Goal: Task Accomplishment & Management: Complete application form

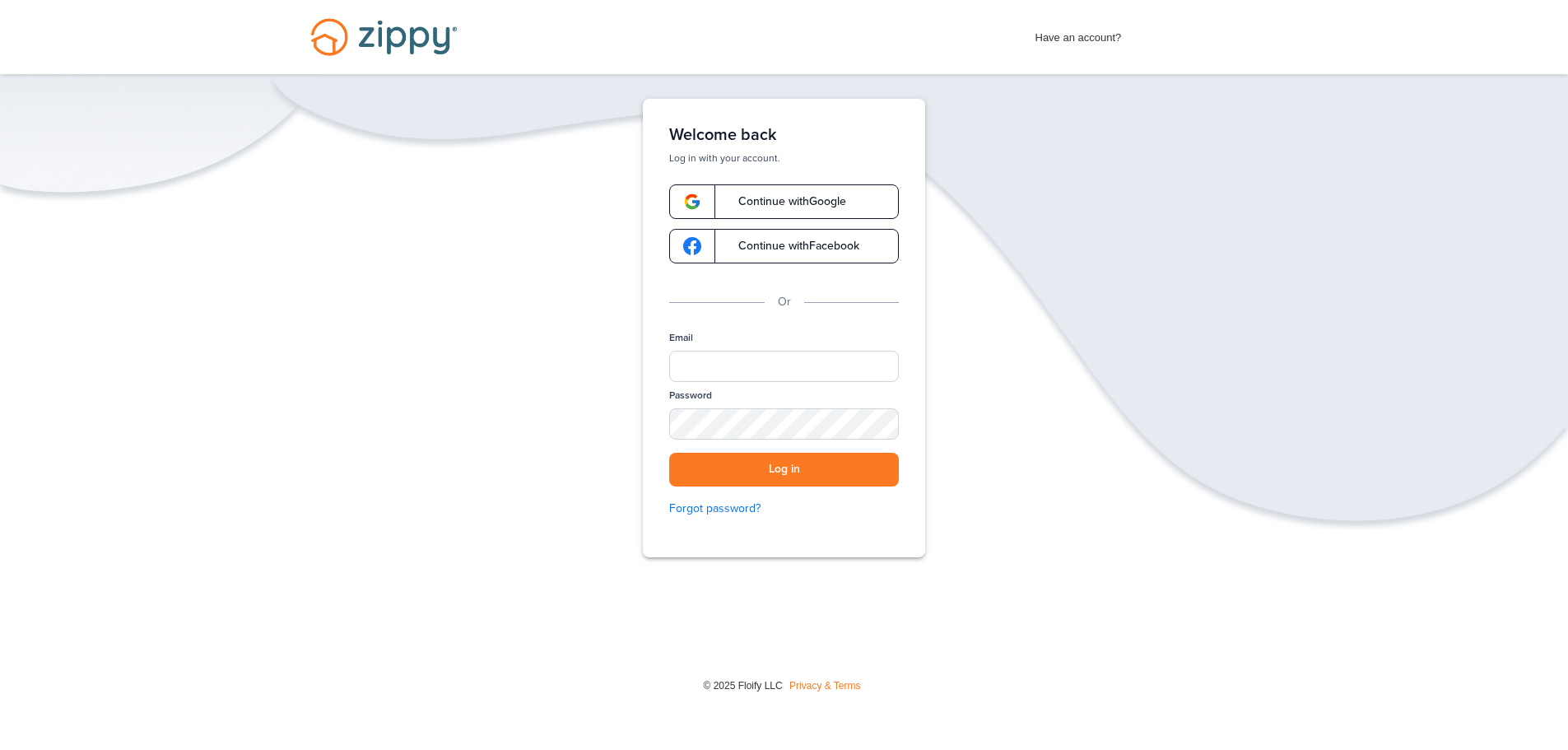
click at [751, 210] on link "Continue with Google" at bounding box center [784, 201] width 229 height 34
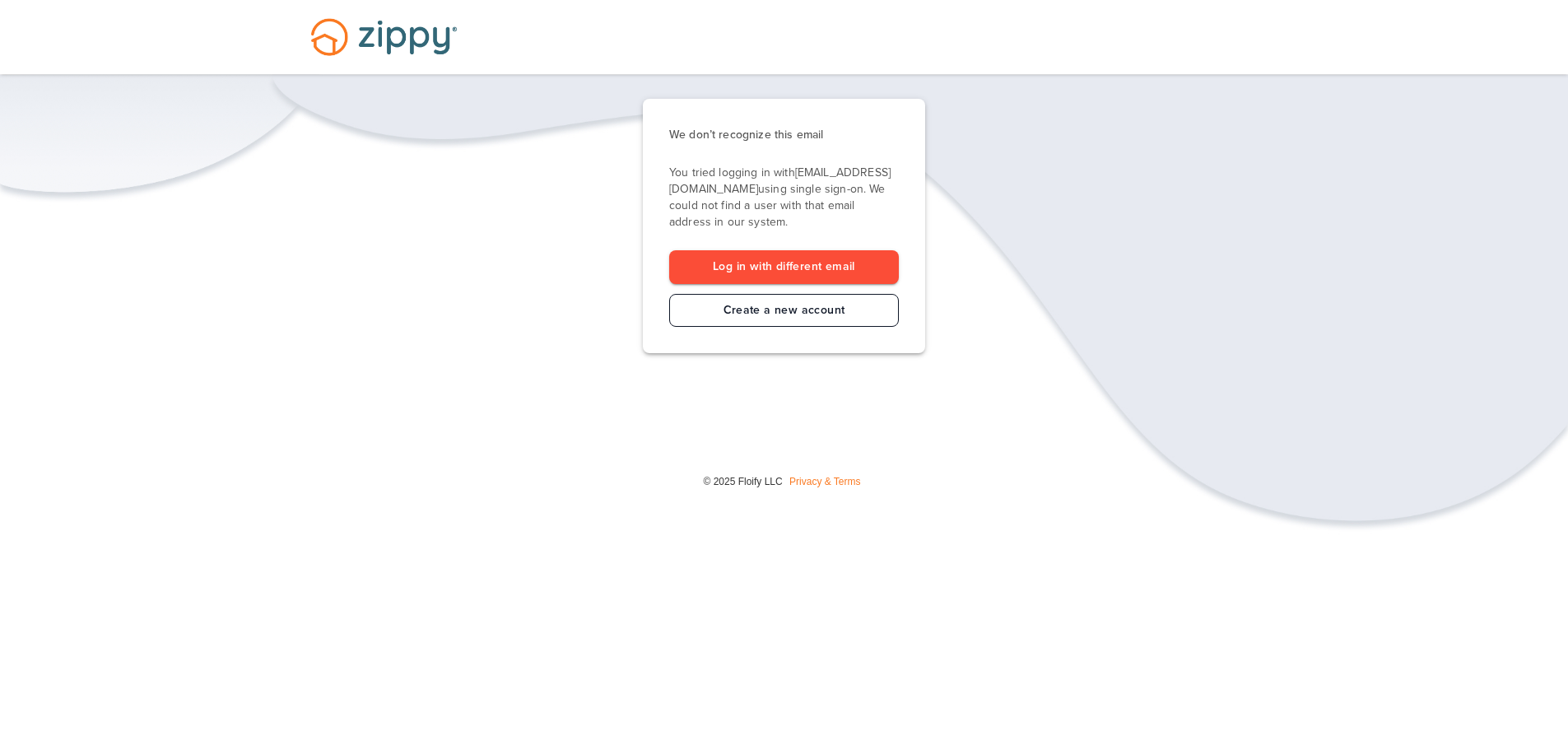
click at [839, 307] on link "Create a new account" at bounding box center [784, 311] width 229 height 33
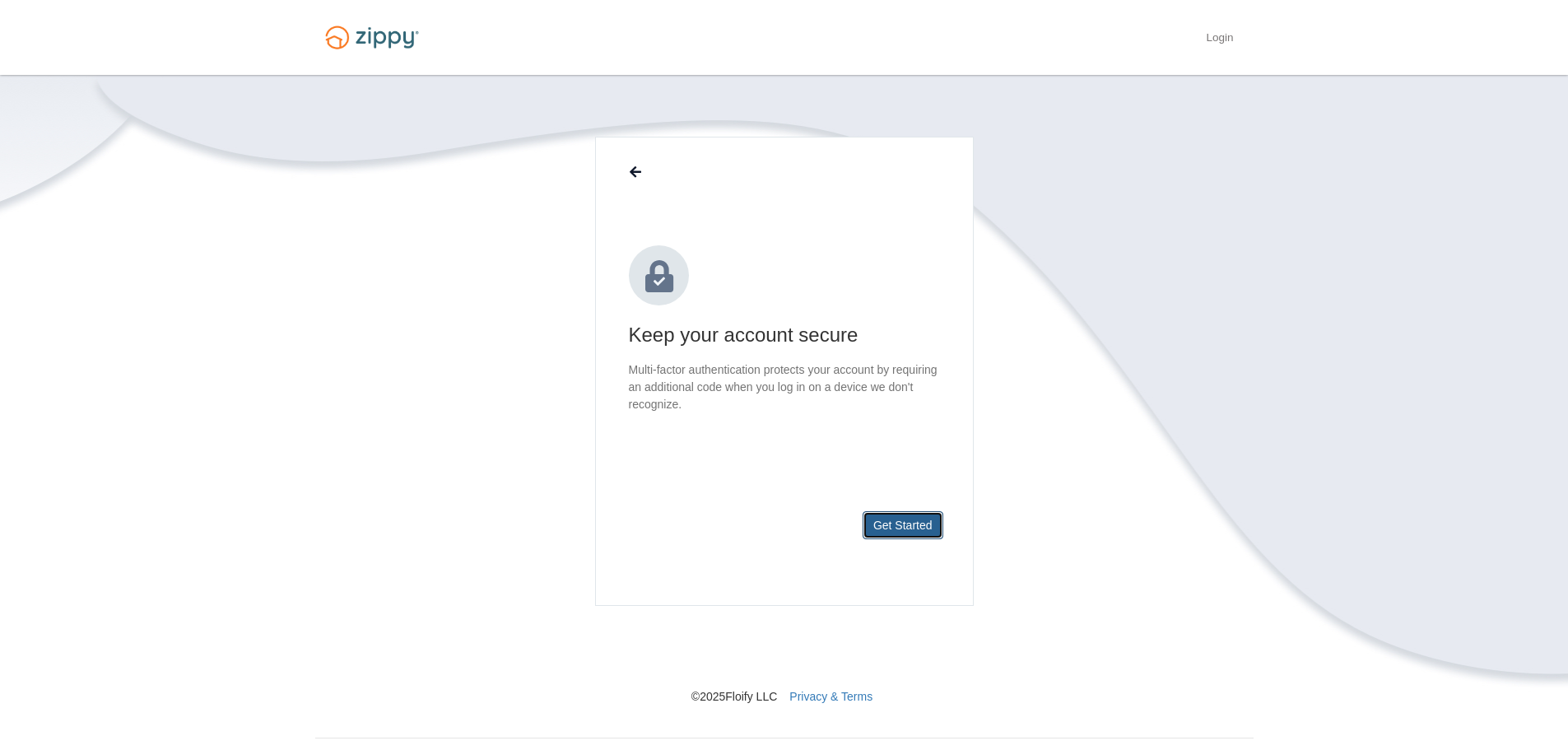
click at [898, 535] on button "Get Started" at bounding box center [902, 525] width 81 height 28
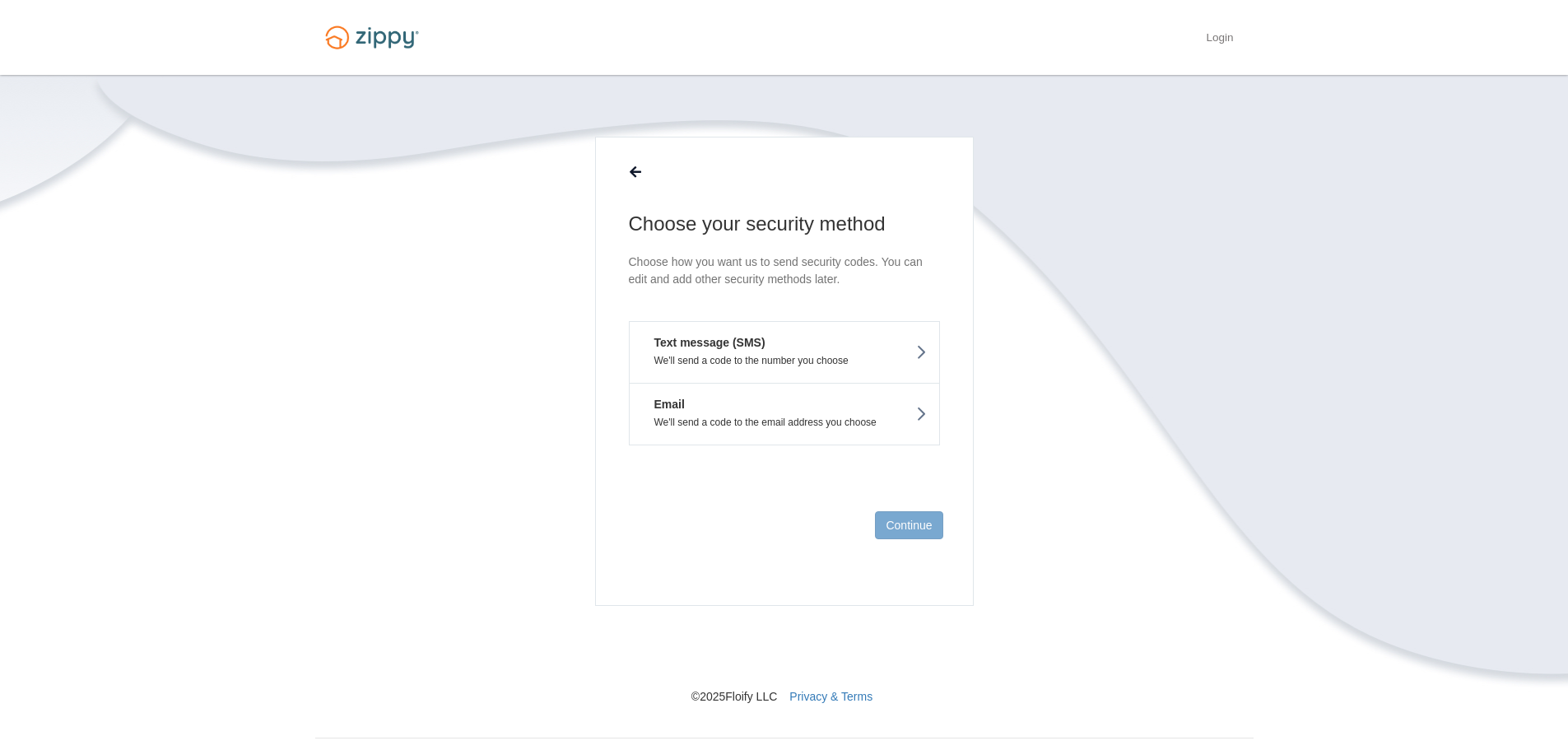
click at [748, 348] on em "Text message (SMS)" at bounding box center [704, 343] width 123 height 17
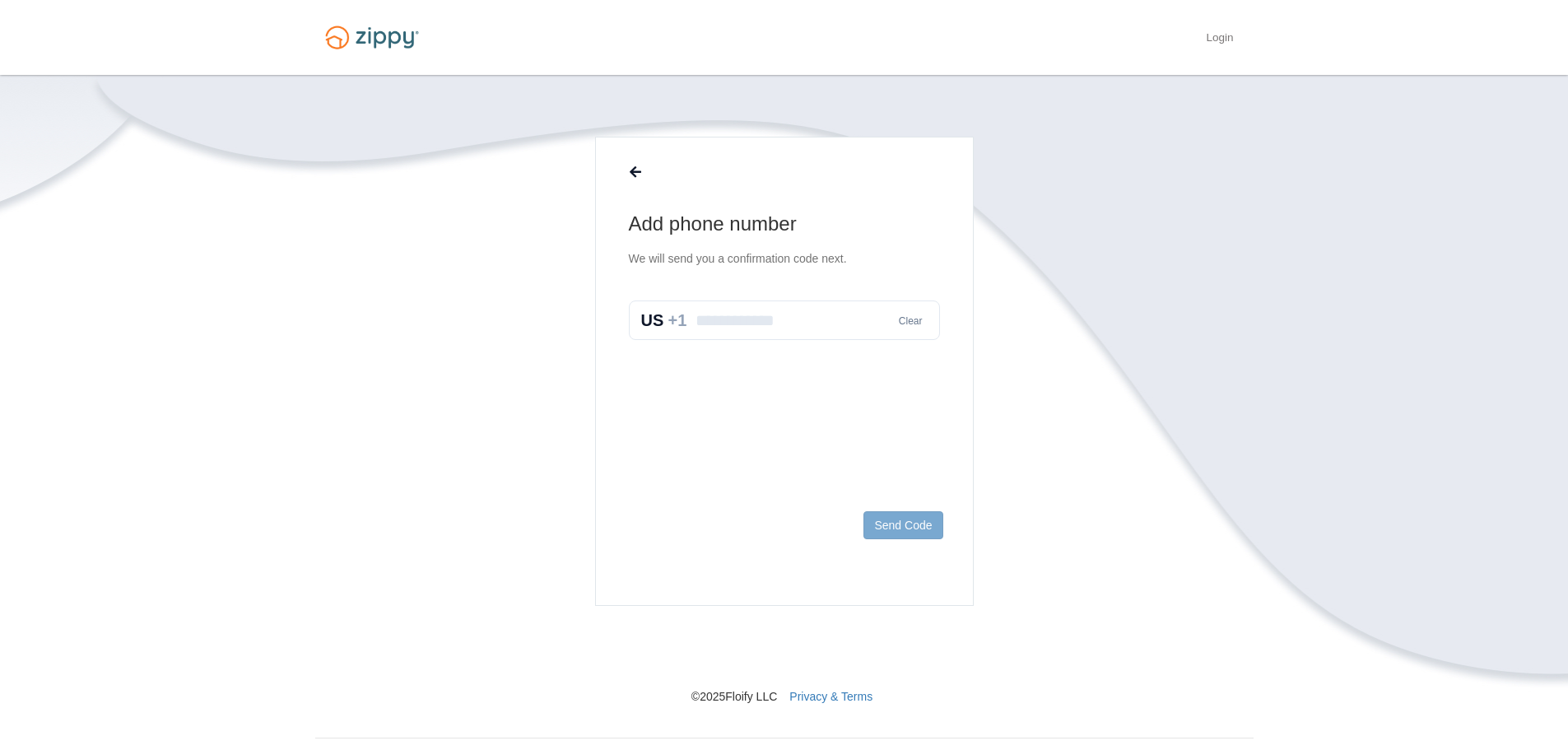
click at [739, 304] on input "text" at bounding box center [784, 320] width 311 height 40
type input "*"
type input "**********"
click at [907, 530] on button "Send Code" at bounding box center [902, 525] width 79 height 28
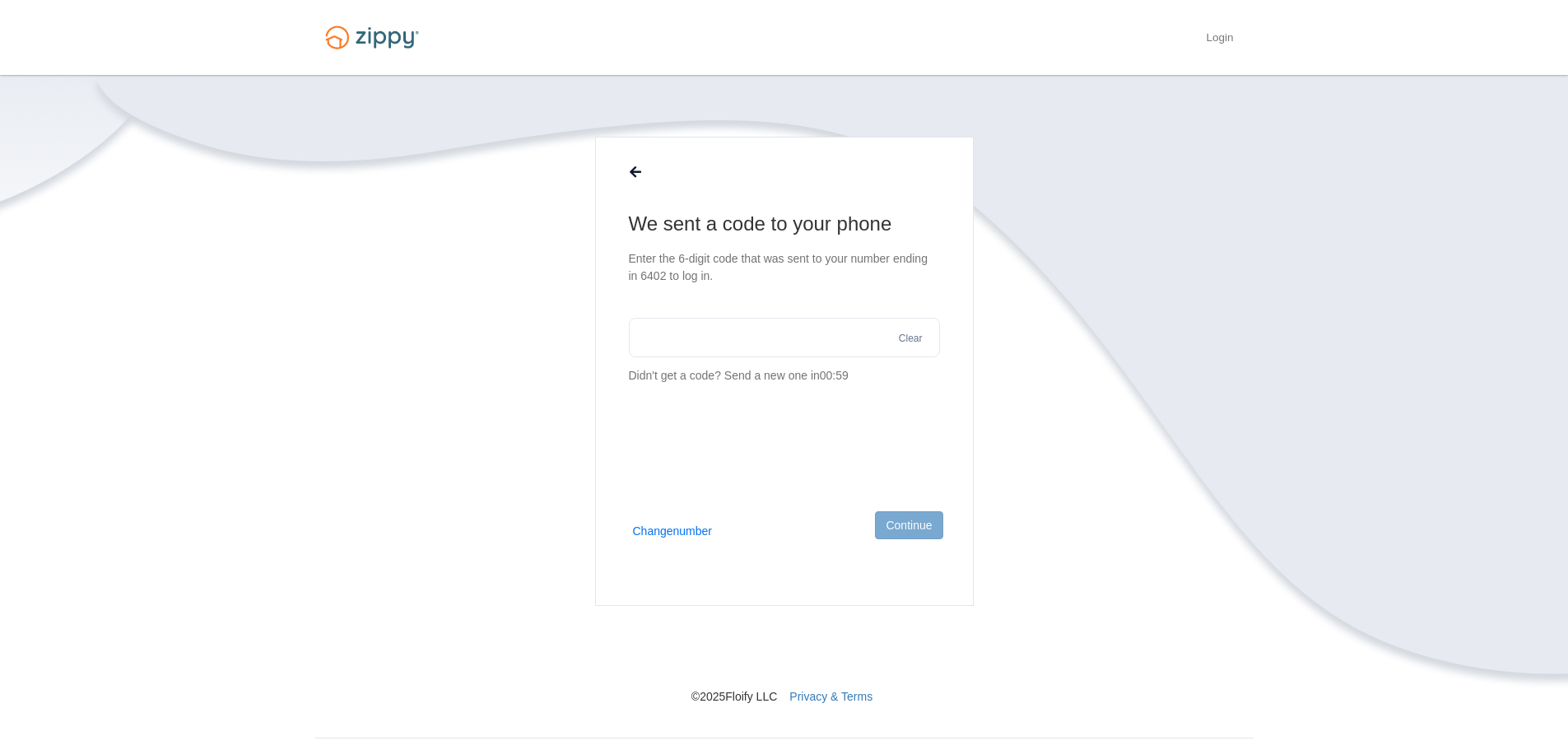
click at [791, 347] on input "text" at bounding box center [784, 337] width 311 height 40
type input "******"
click at [905, 534] on button "Continue" at bounding box center [909, 525] width 68 height 28
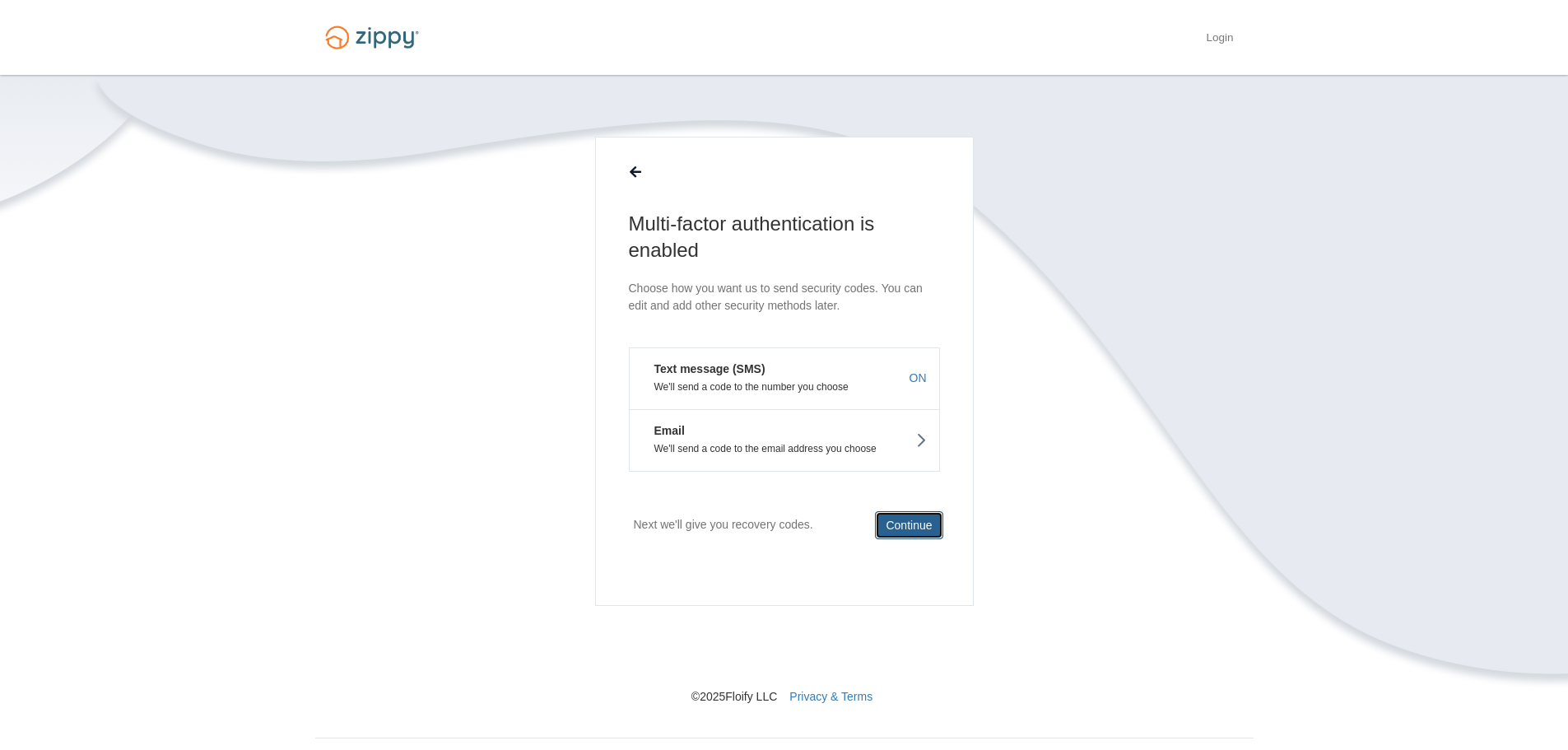
click at [890, 516] on button "Continue" at bounding box center [909, 525] width 68 height 28
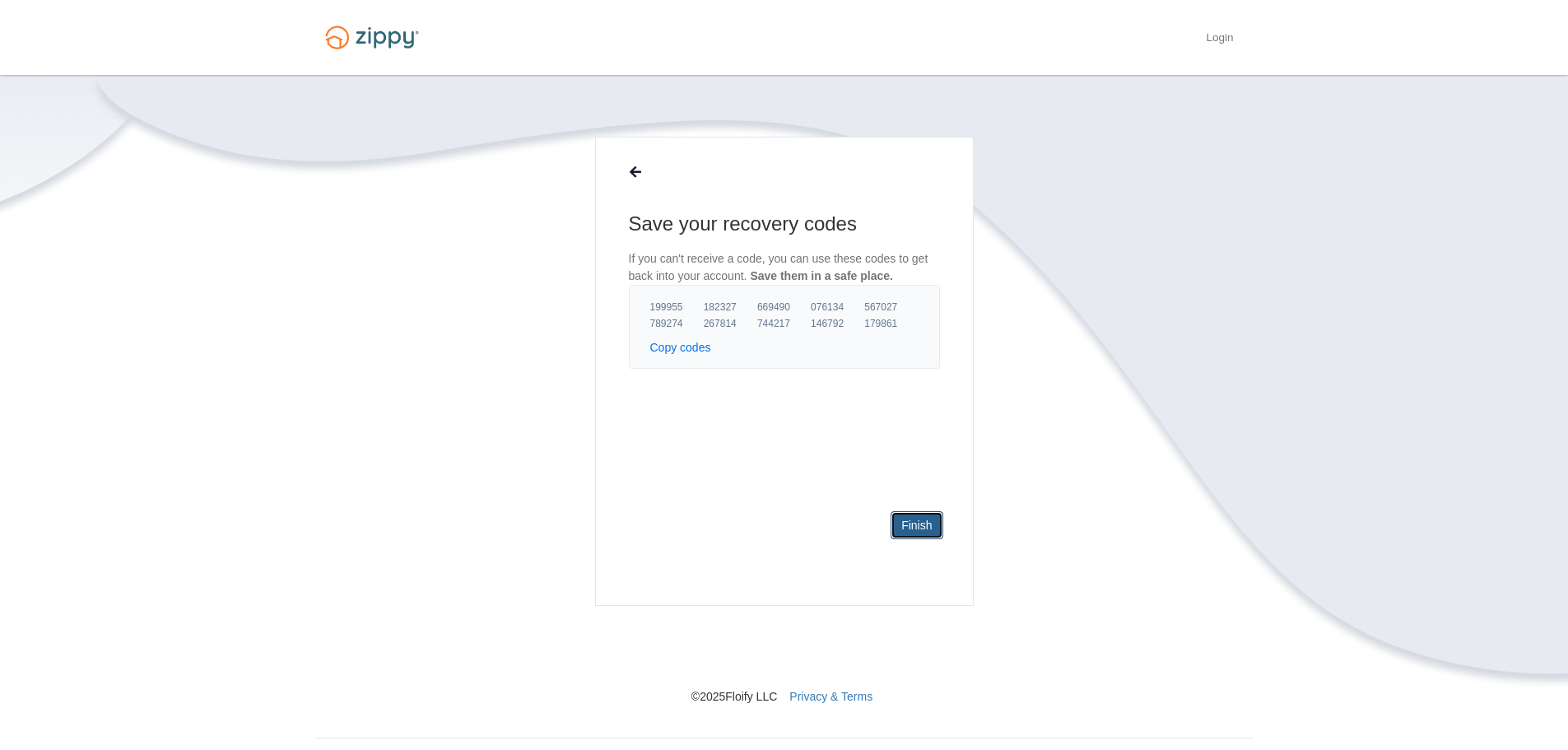
click at [919, 524] on link "Finish" at bounding box center [916, 525] width 52 height 28
